Goal: Information Seeking & Learning: Stay updated

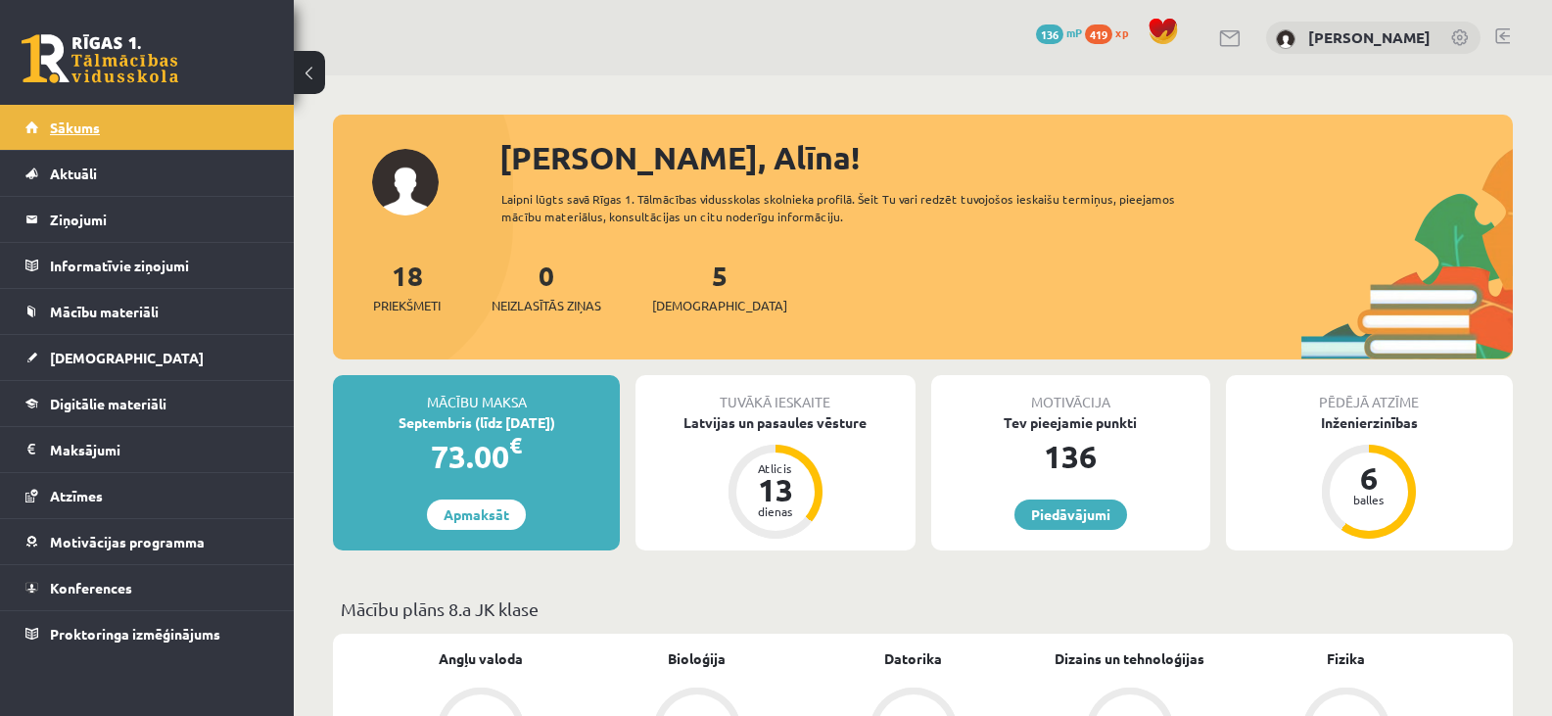
click at [86, 127] on span "Sākums" at bounding box center [75, 127] width 50 height 18
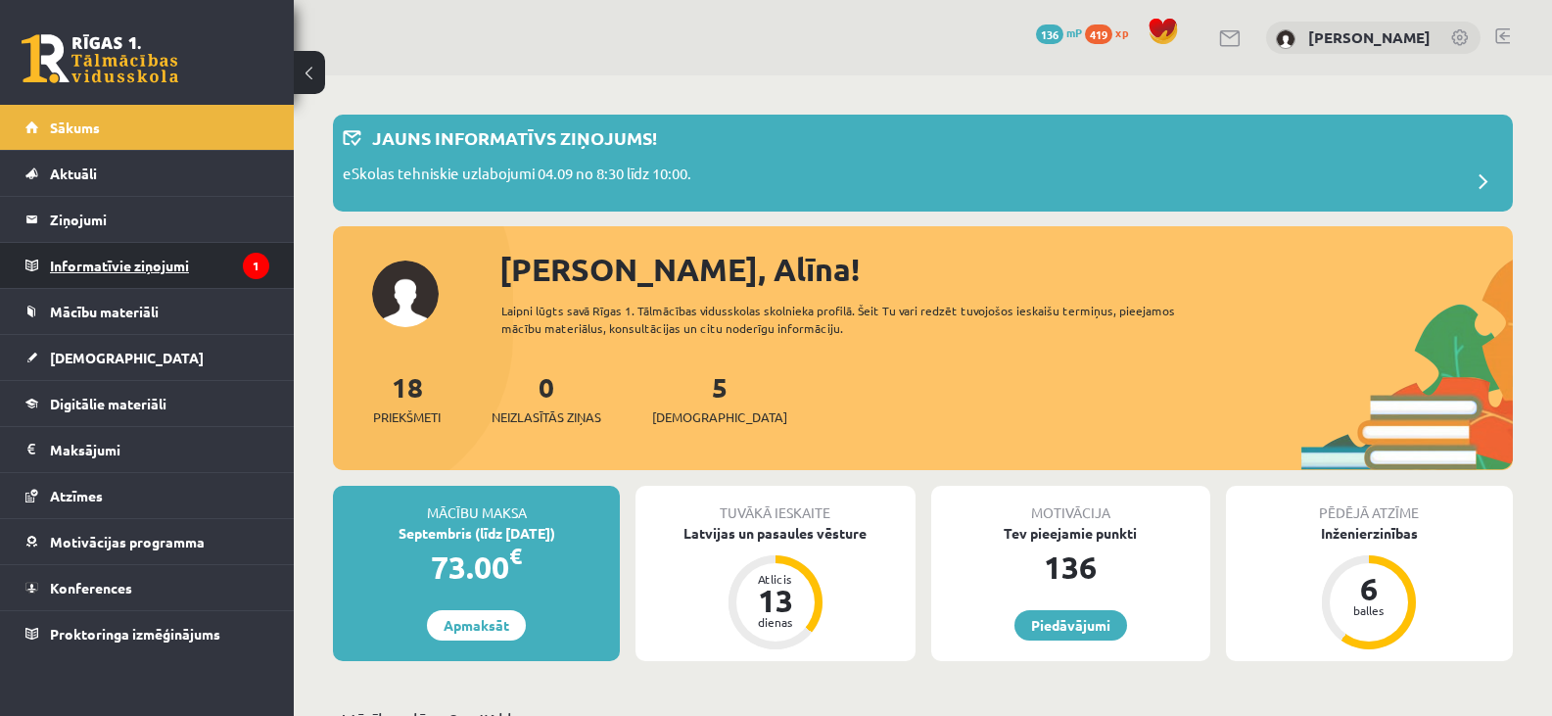
click at [113, 263] on legend "Informatīvie ziņojumi 1" at bounding box center [159, 265] width 219 height 45
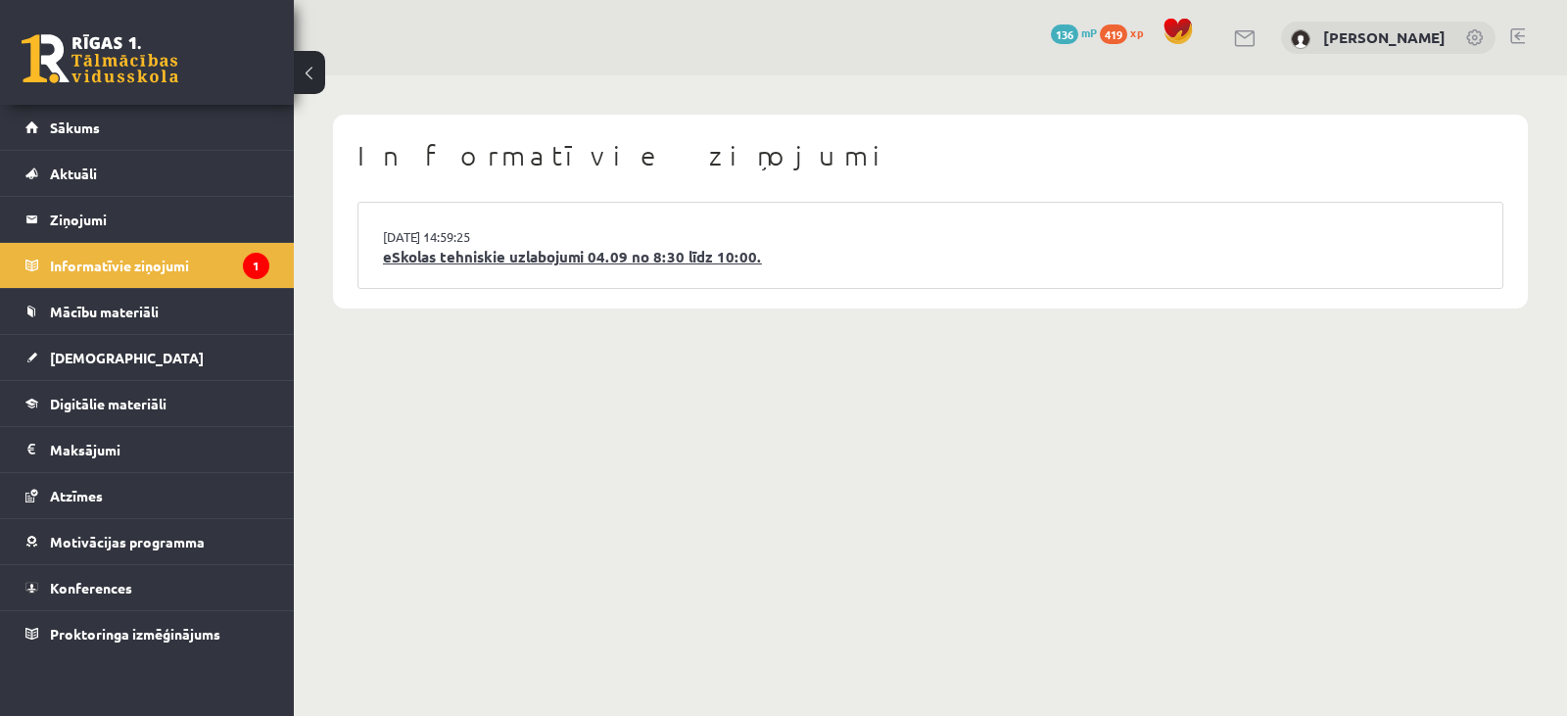
click at [648, 258] on link "eSkolas tehniskie uzlabojumi 04.09 no 8:30 līdz 10:00." at bounding box center [930, 257] width 1095 height 23
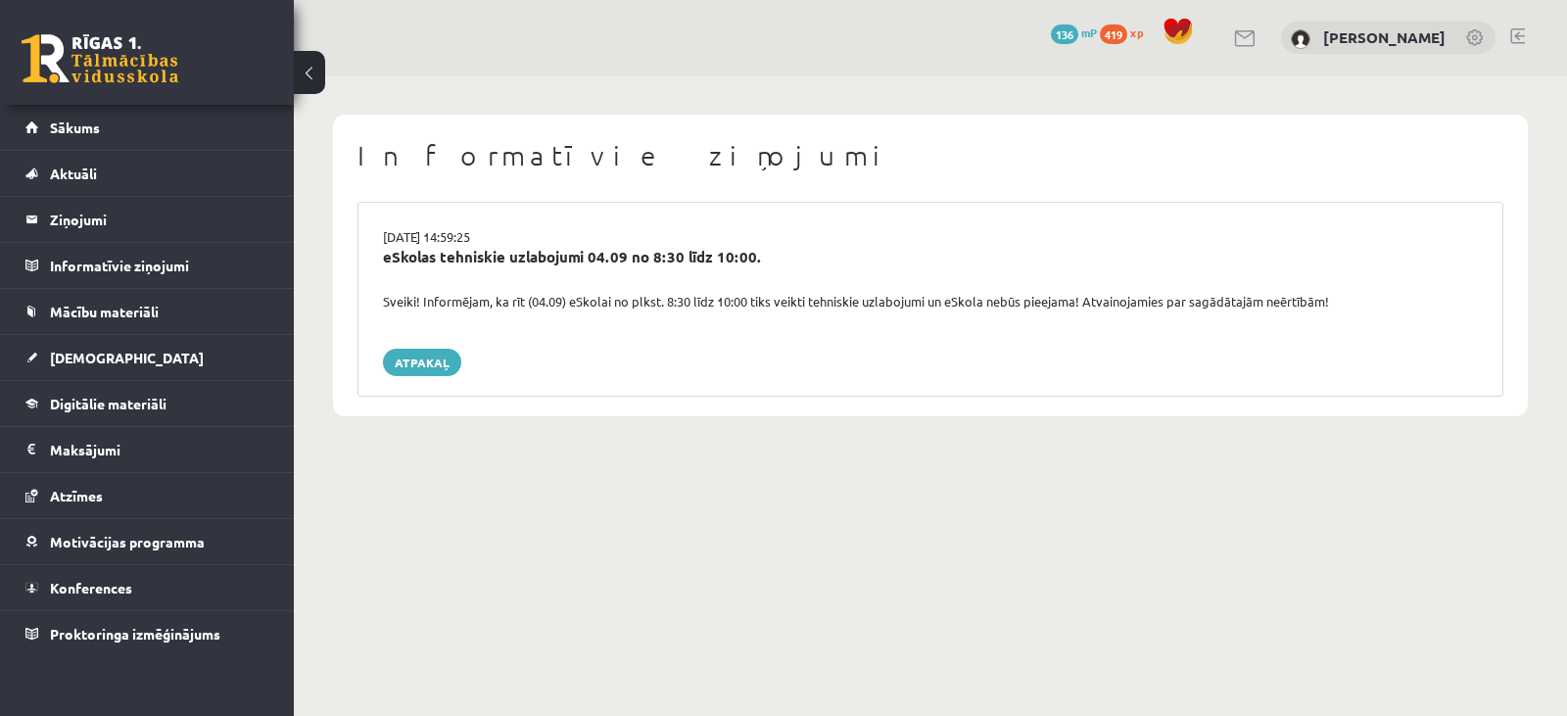
click at [1193, 27] on span at bounding box center [1177, 31] width 29 height 29
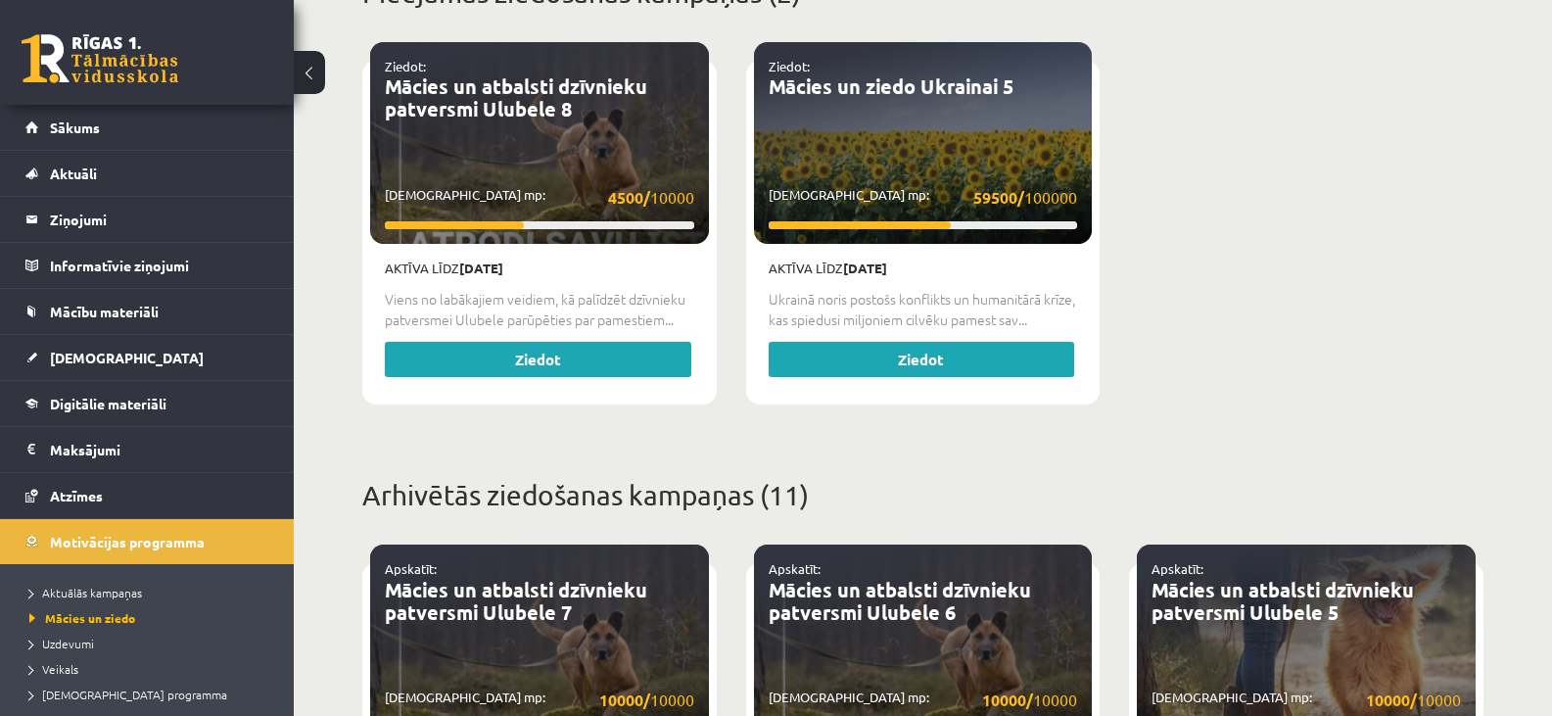
scroll to position [685, 0]
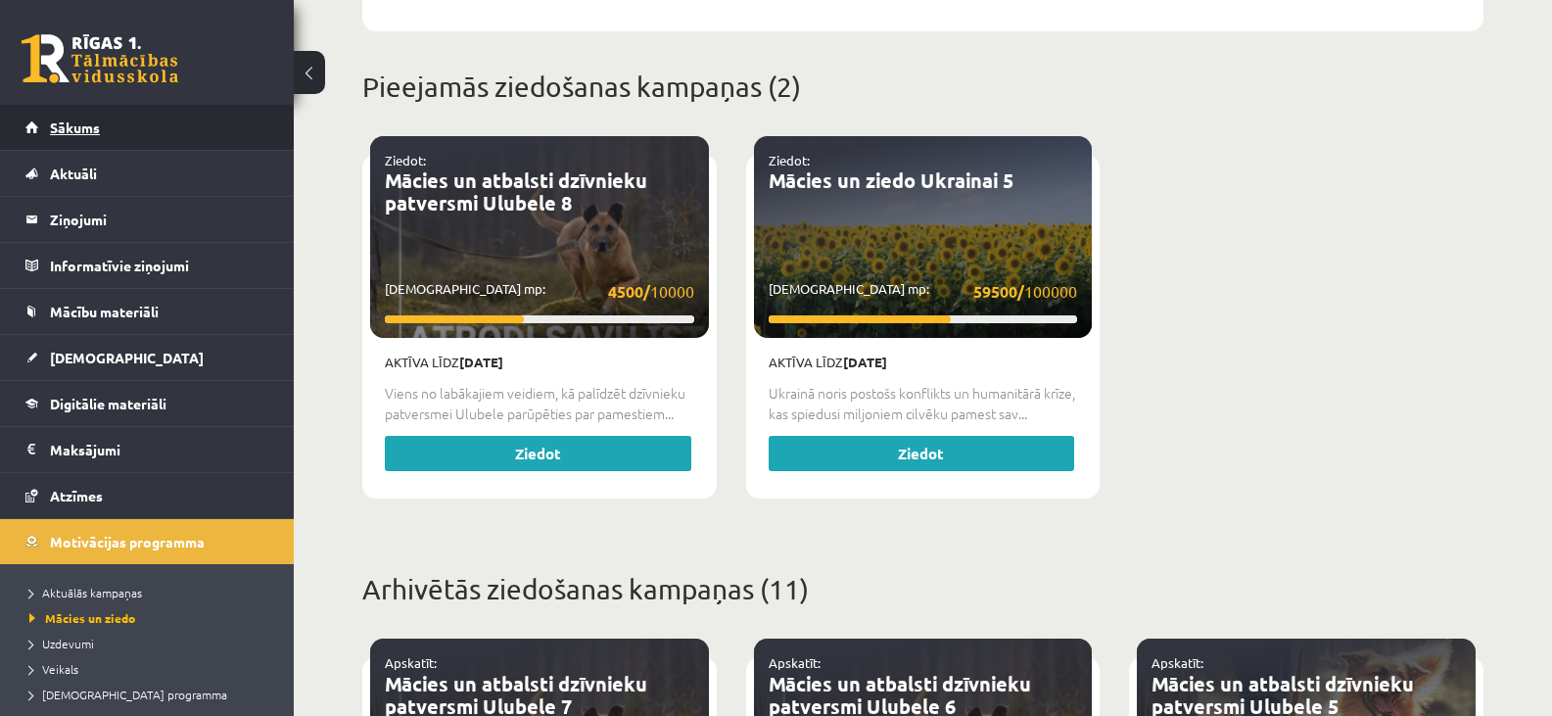
click at [56, 125] on span "Sākums" at bounding box center [75, 127] width 50 height 18
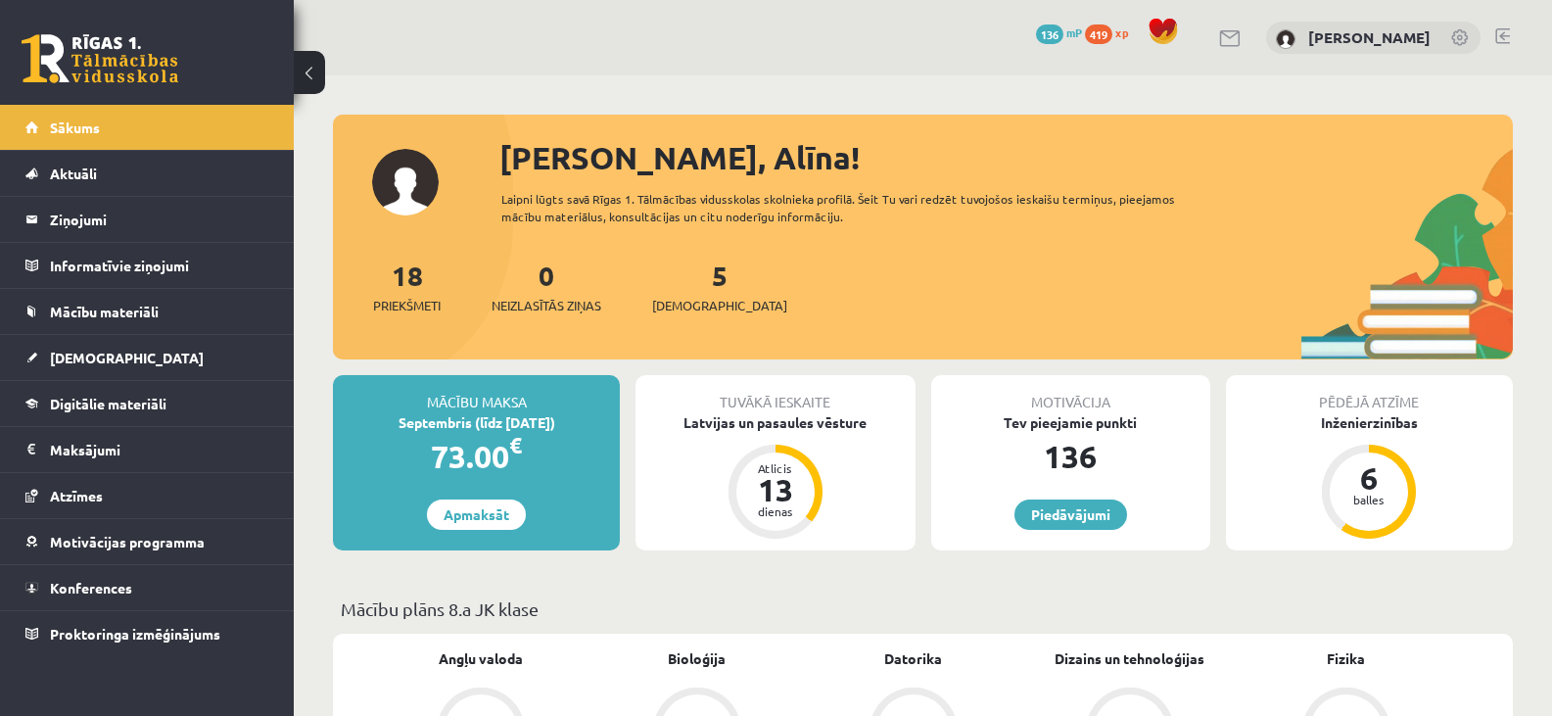
click at [77, 174] on span "Aktuāli" at bounding box center [73, 173] width 47 height 18
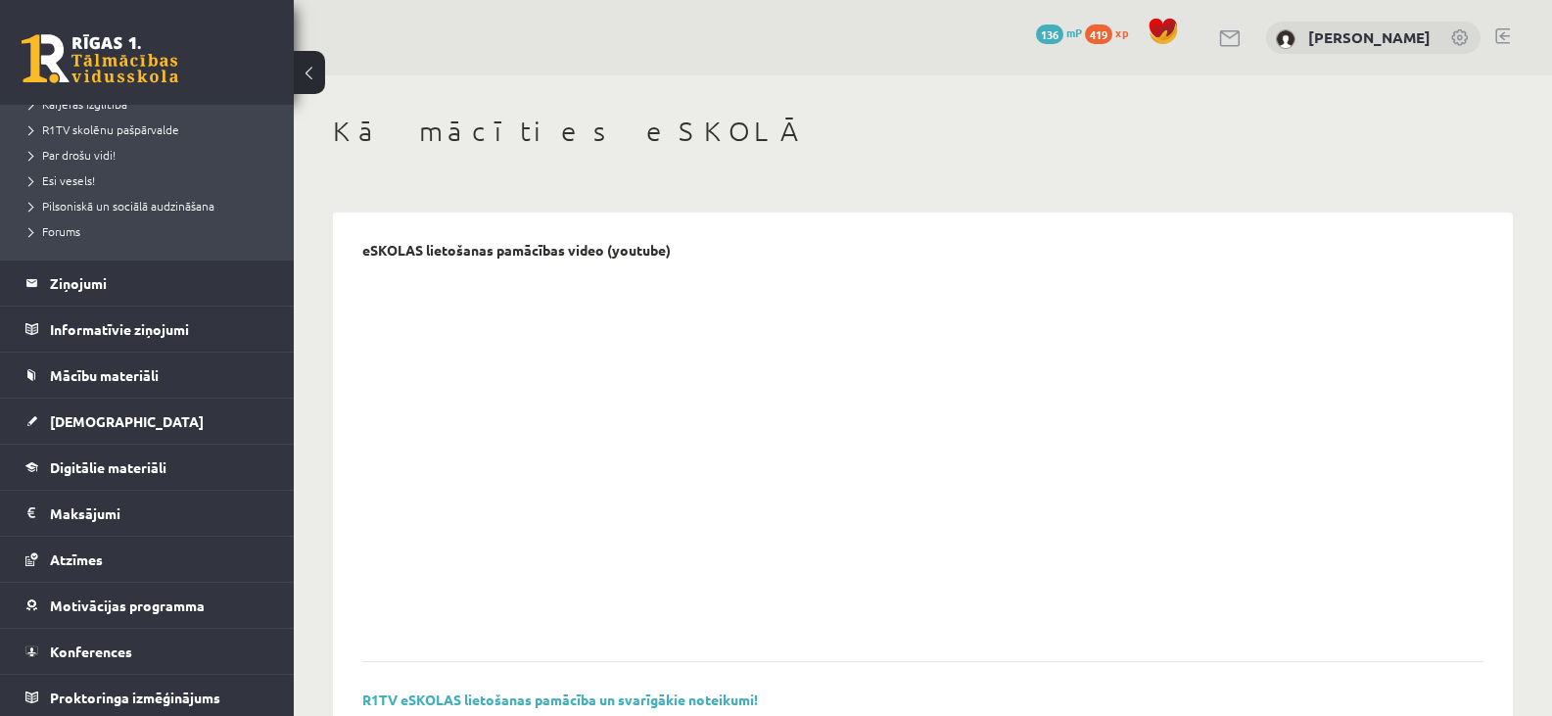
scroll to position [379, 0]
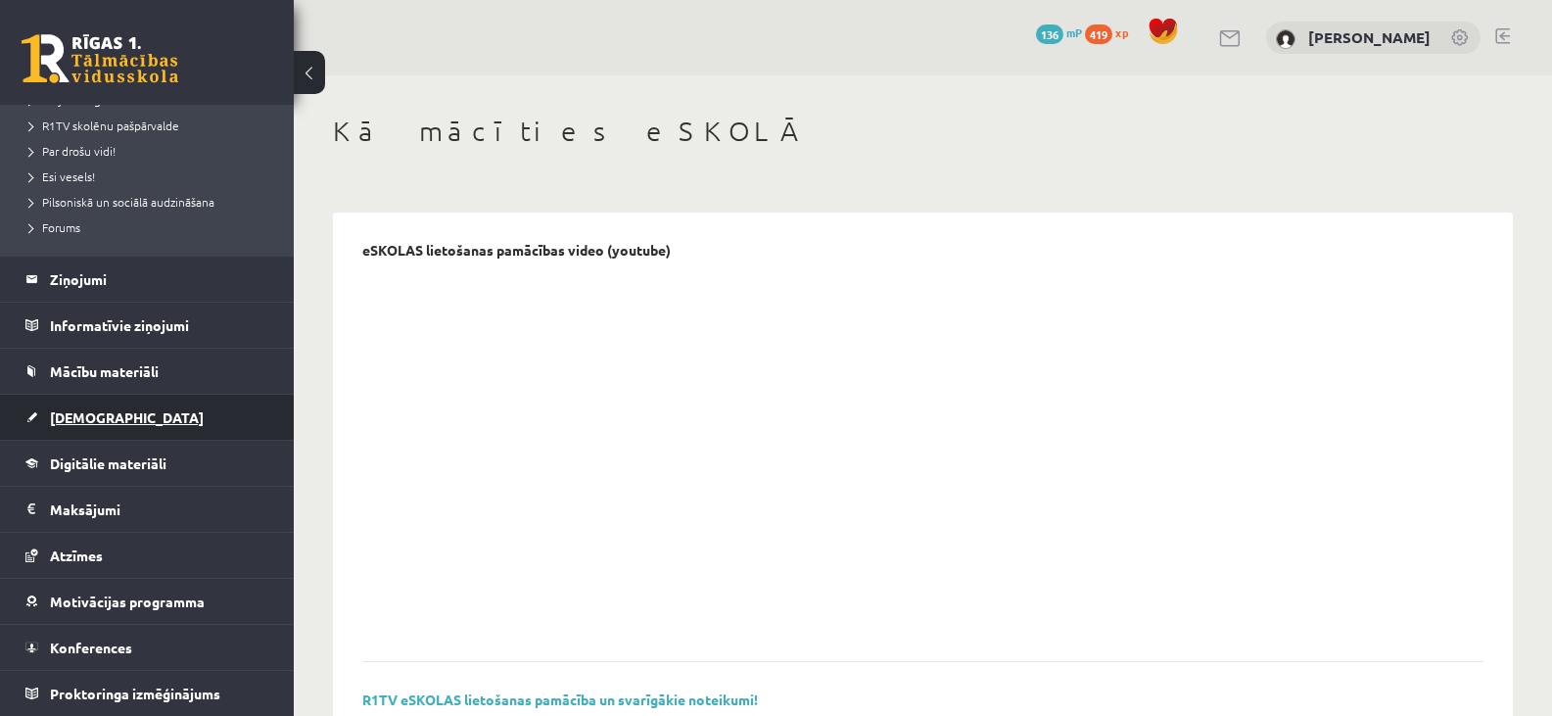
click at [94, 407] on link "[DEMOGRAPHIC_DATA]" at bounding box center [147, 417] width 244 height 45
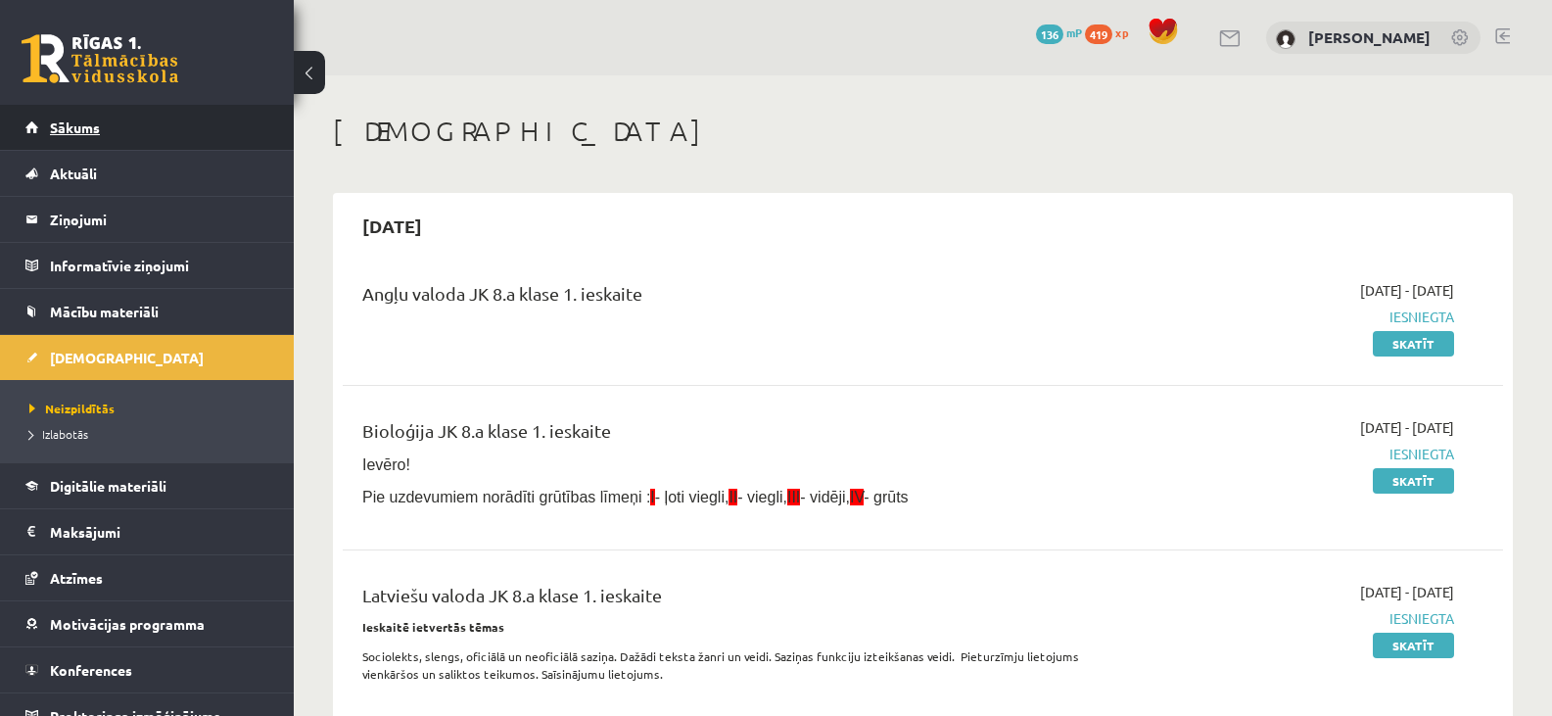
click at [71, 117] on link "Sākums" at bounding box center [147, 127] width 244 height 45
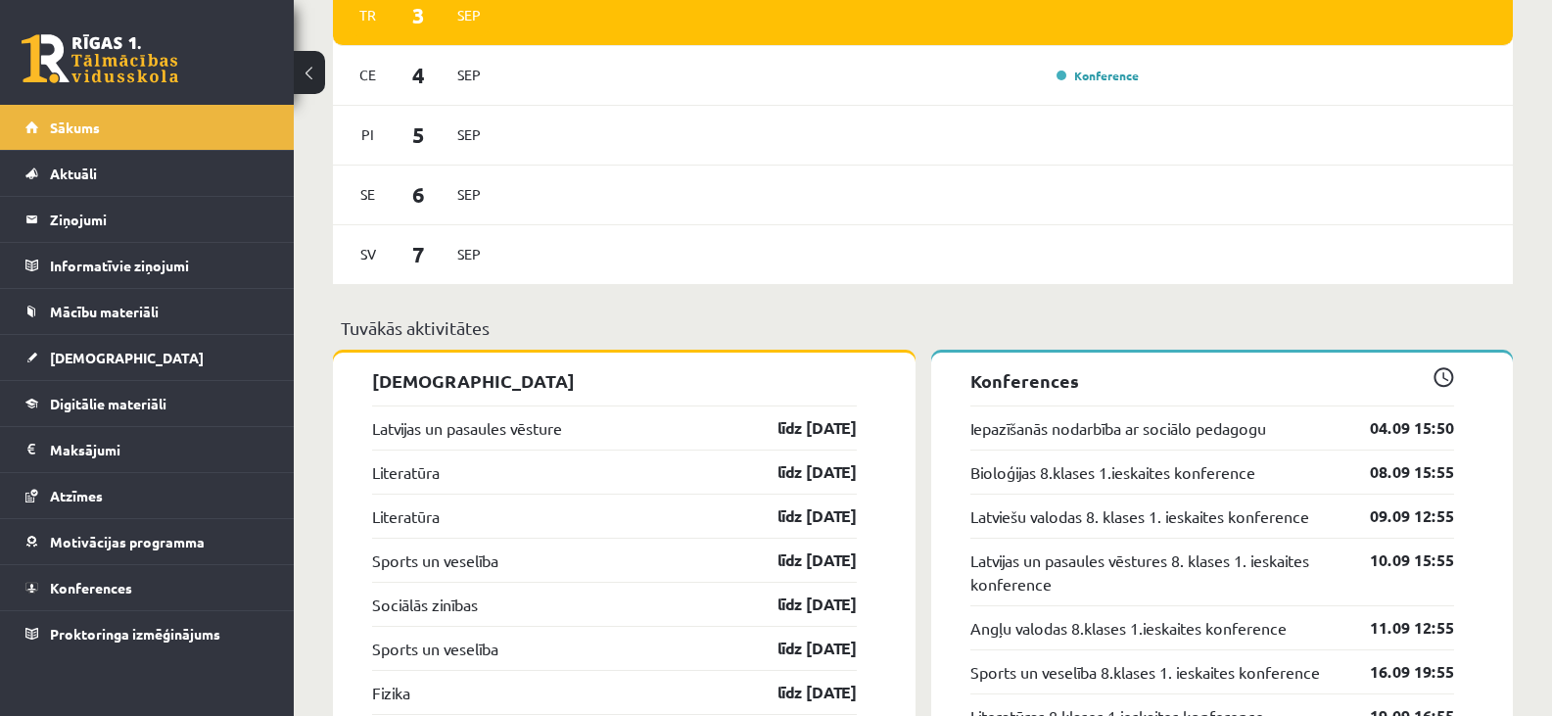
scroll to position [1664, 0]
